Goal: Task Accomplishment & Management: Use online tool/utility

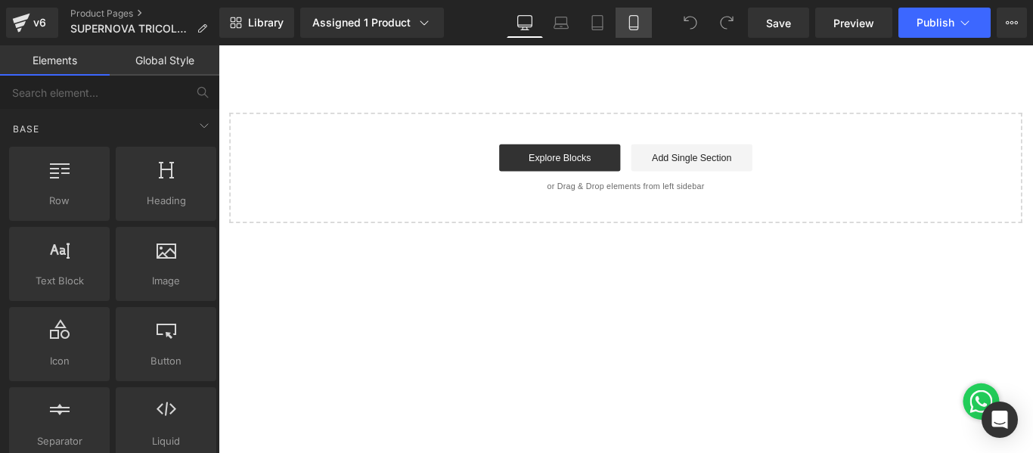
click at [637, 29] on icon at bounding box center [633, 23] width 8 height 14
click at [634, 27] on icon at bounding box center [633, 27] width 8 height 0
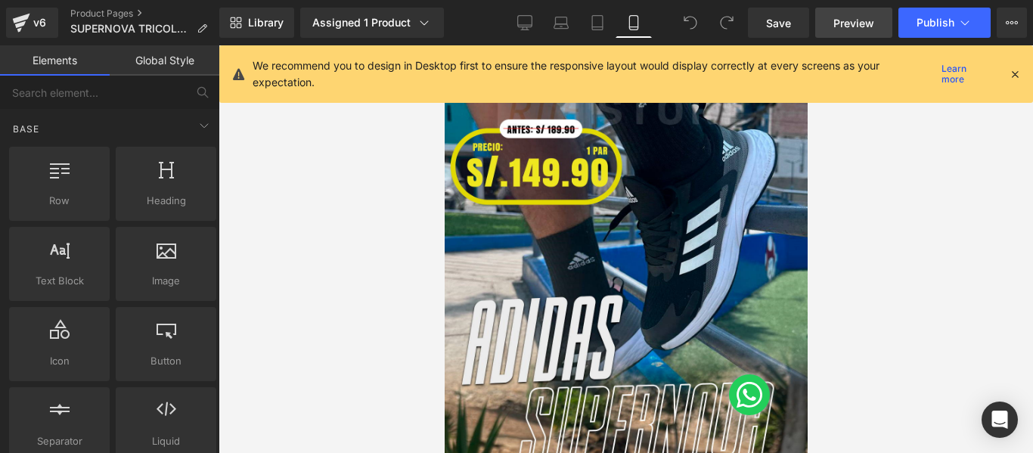
click at [845, 24] on span "Preview" at bounding box center [853, 23] width 41 height 16
